Goal: Task Accomplishment & Management: Manage account settings

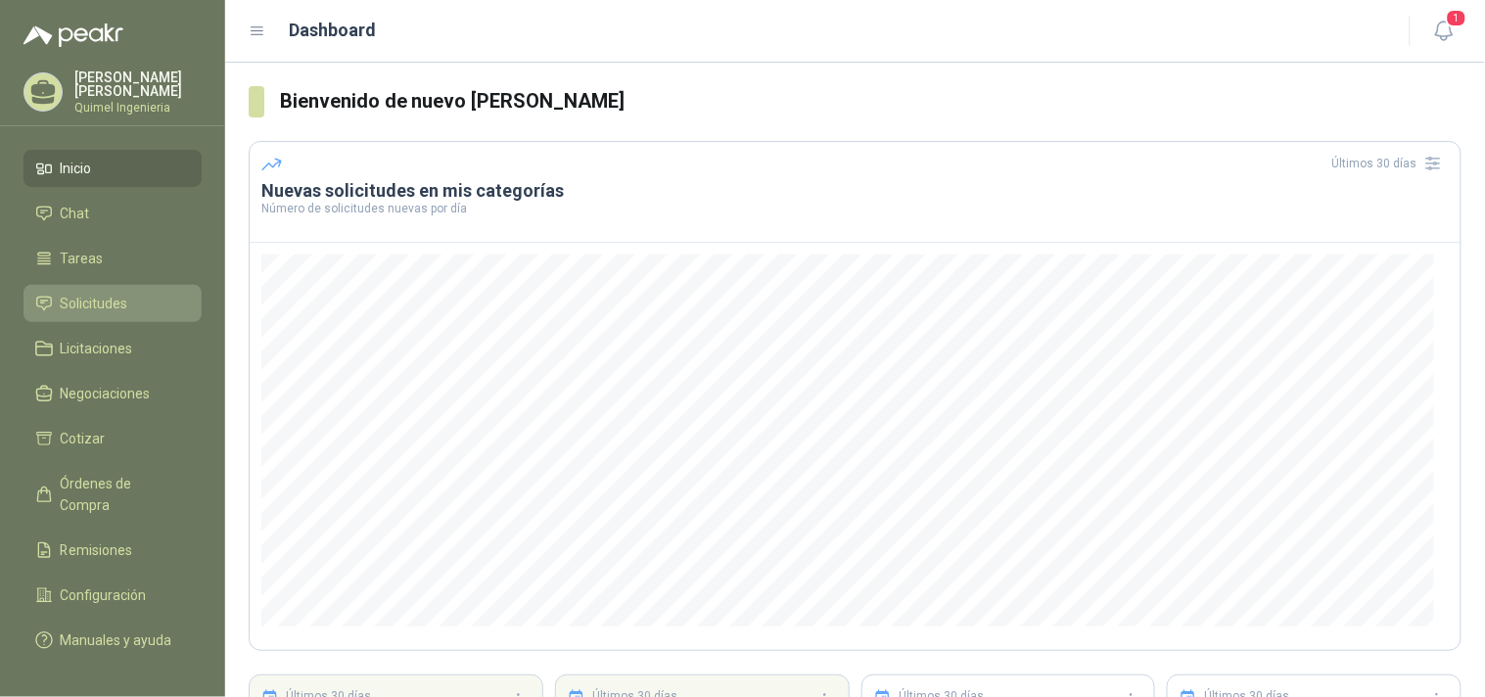
click at [123, 305] on span "Solicitudes" at bounding box center [95, 304] width 68 height 22
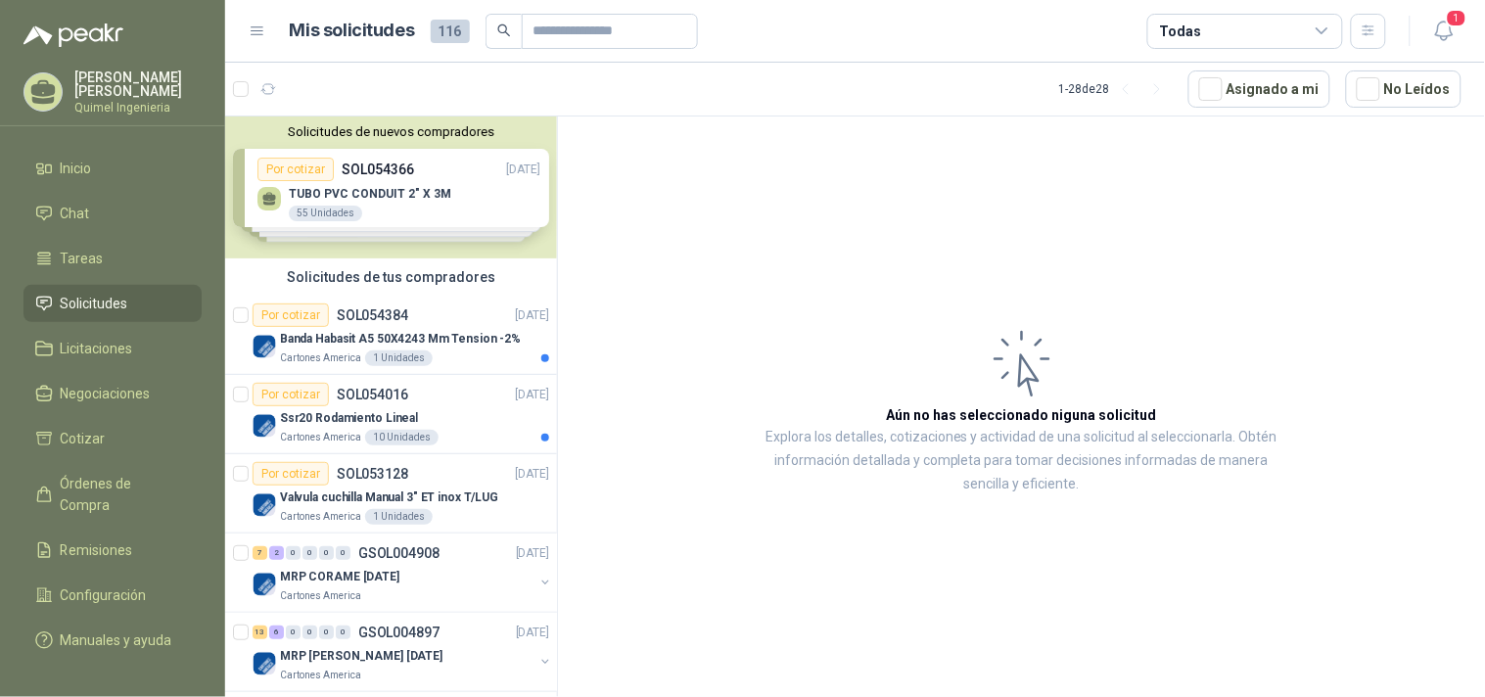
click at [406, 208] on div "Solicitudes de nuevos compradores Por cotizar SOL054366 [DATE] TUBO PVC CONDUIT…" at bounding box center [391, 187] width 332 height 142
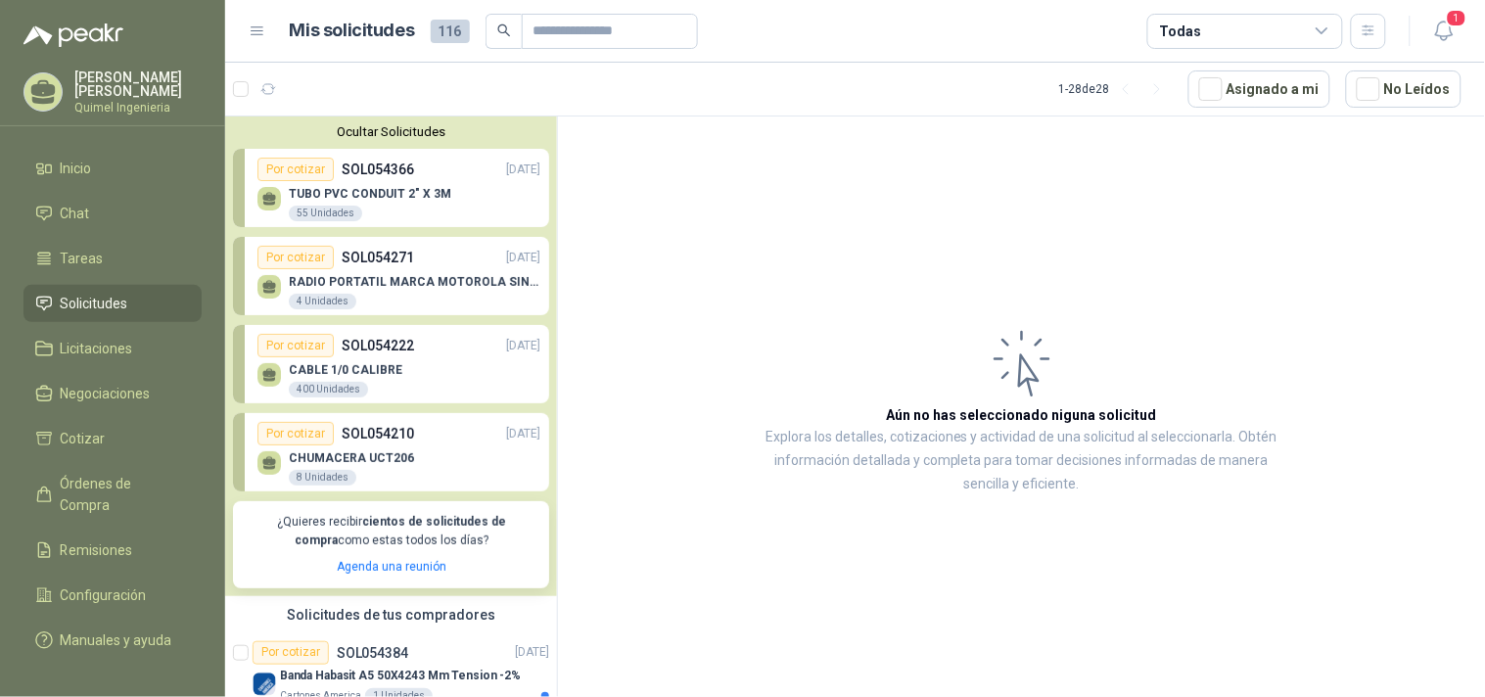
click at [421, 168] on div "Por cotizar SOL054366 [DATE]" at bounding box center [398, 169] width 283 height 23
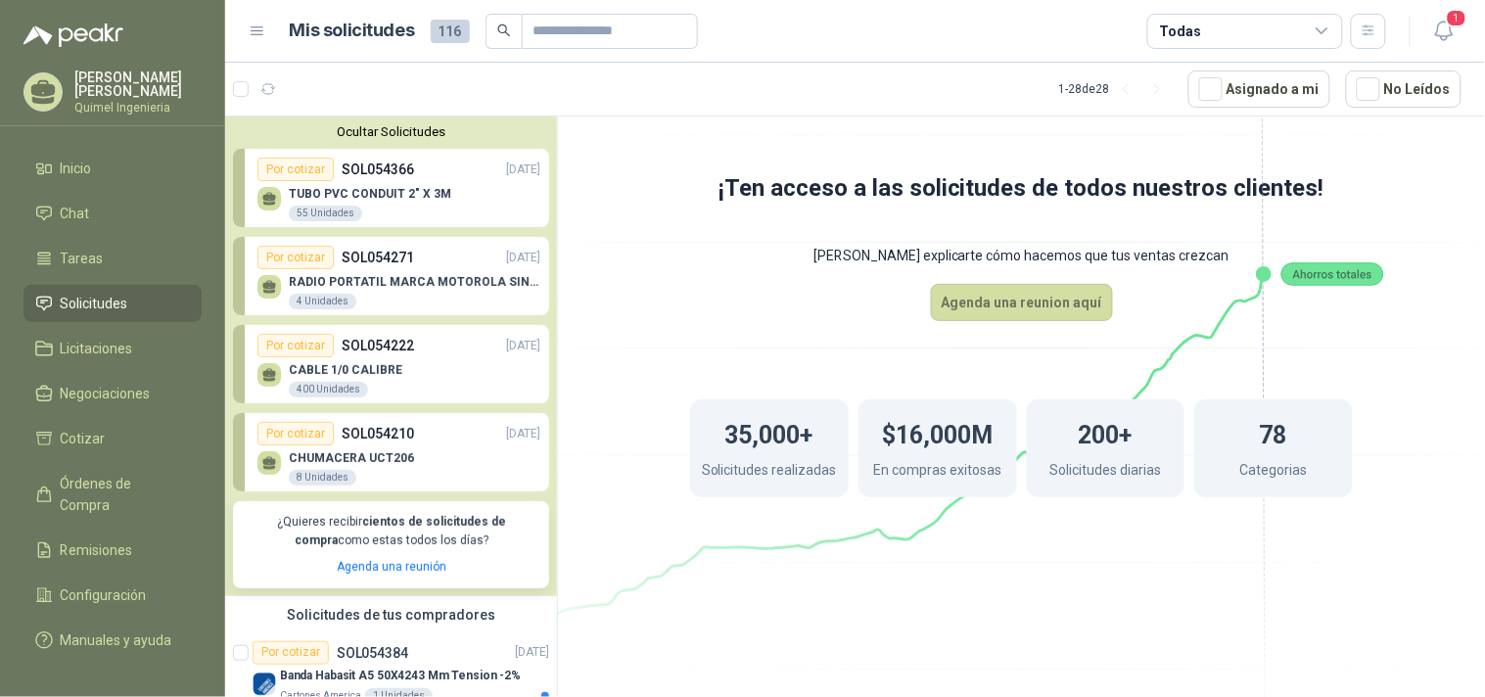
click at [819, 304] on icon at bounding box center [1022, 334] width 1096 height 925
click at [382, 673] on p "Banda Habasit A5 50X4243 Mm Tension -2%" at bounding box center [400, 675] width 241 height 19
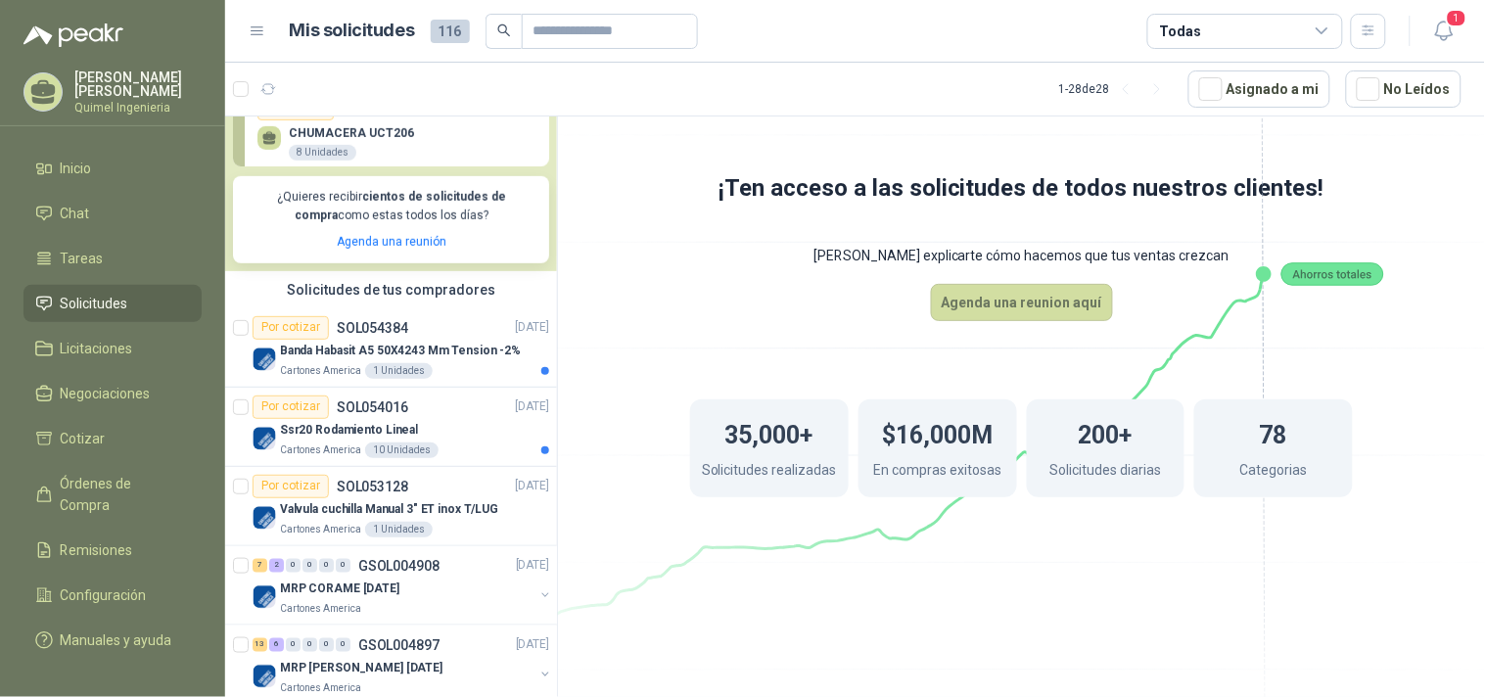
scroll to position [326, 0]
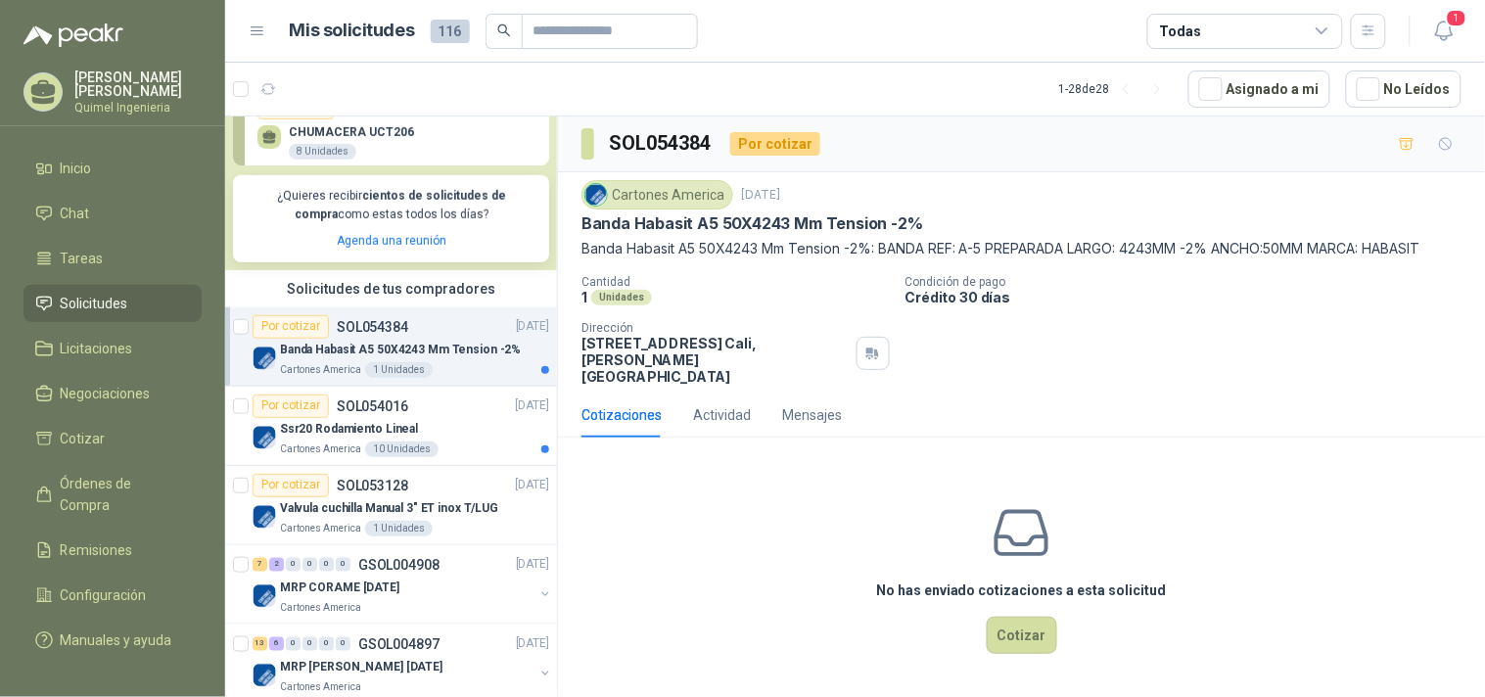
click at [403, 335] on div "Por cotizar SOL054384" at bounding box center [331, 326] width 156 height 23
click at [405, 429] on p "Ssr20 Rodamiento Lineal" at bounding box center [349, 429] width 138 height 19
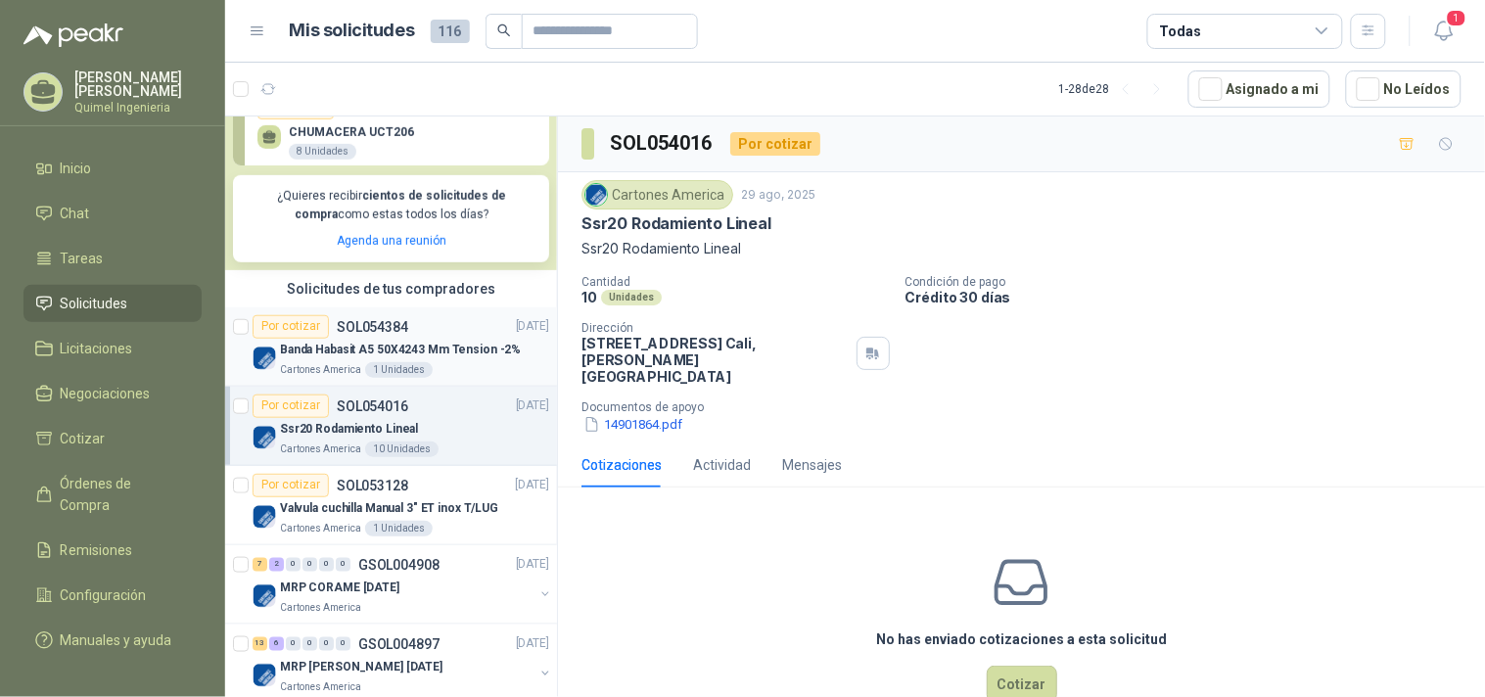
click at [375, 345] on p "Banda Habasit A5 50X4243 Mm Tension -2%" at bounding box center [400, 350] width 241 height 19
